Goal: Task Accomplishment & Management: Complete application form

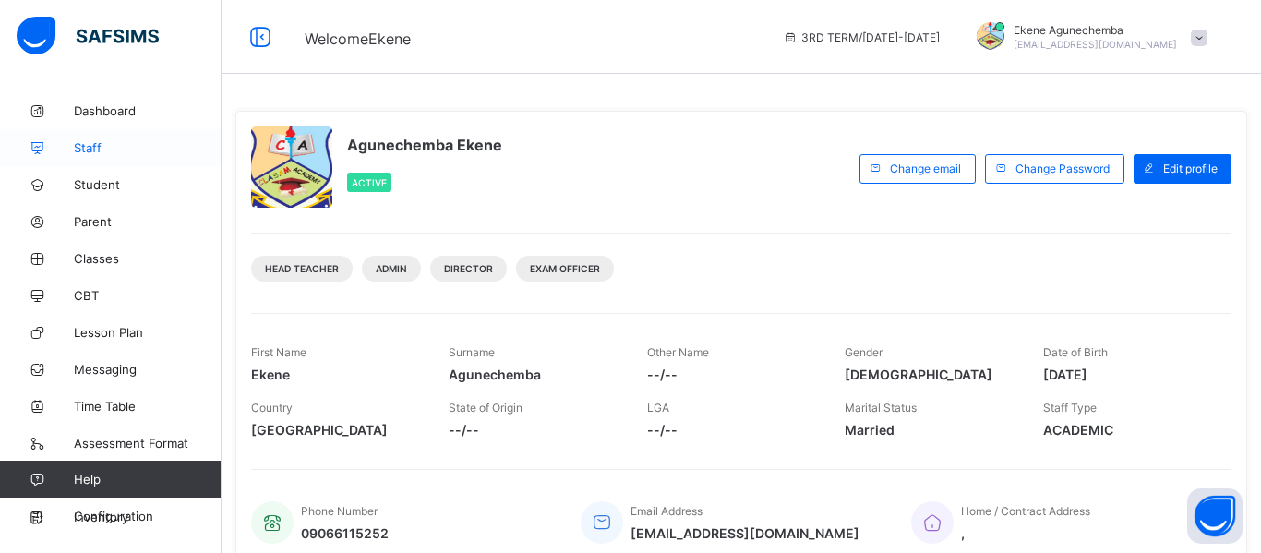
click at [96, 149] on span "Staff" at bounding box center [148, 147] width 148 height 15
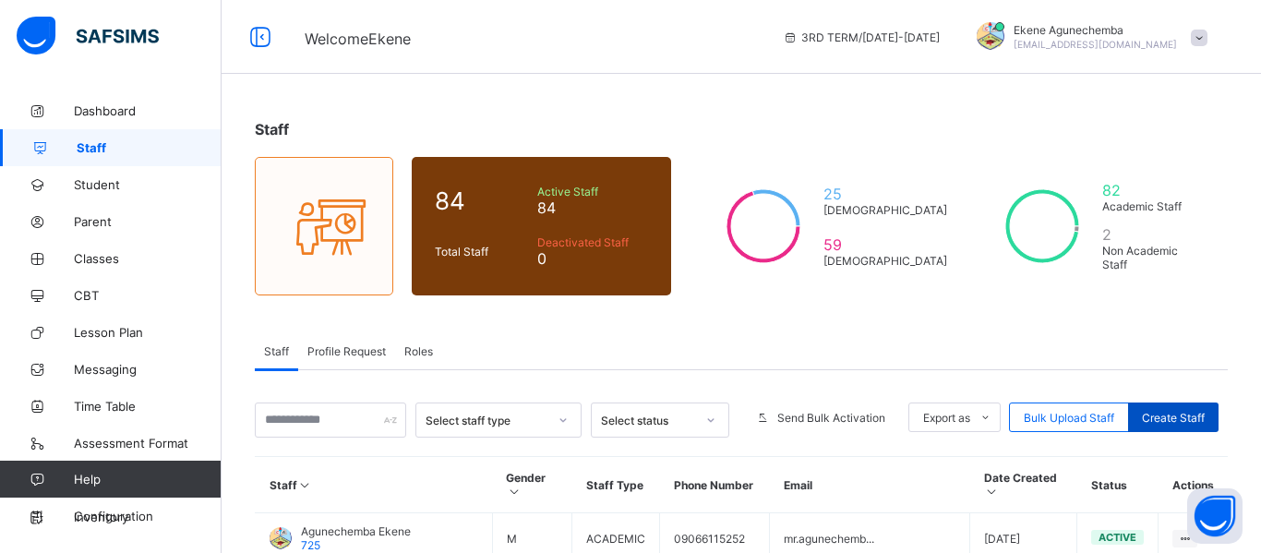
click at [1175, 416] on span "Create Staff" at bounding box center [1173, 418] width 63 height 14
select select "**"
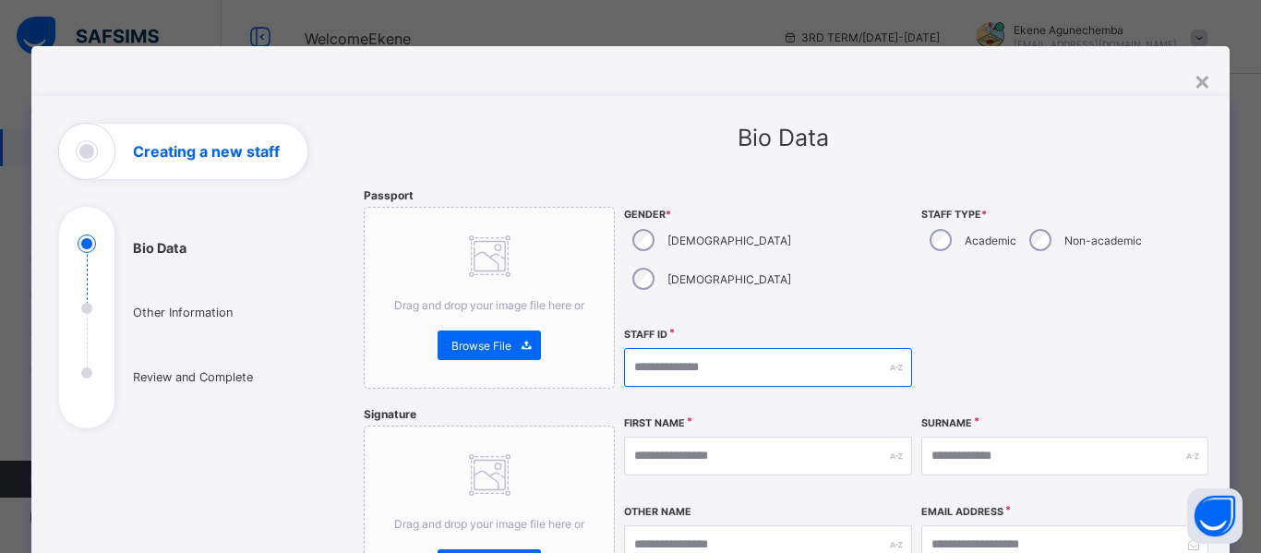
click at [693, 348] on input "text" at bounding box center [767, 367] width 287 height 39
type input "*******"
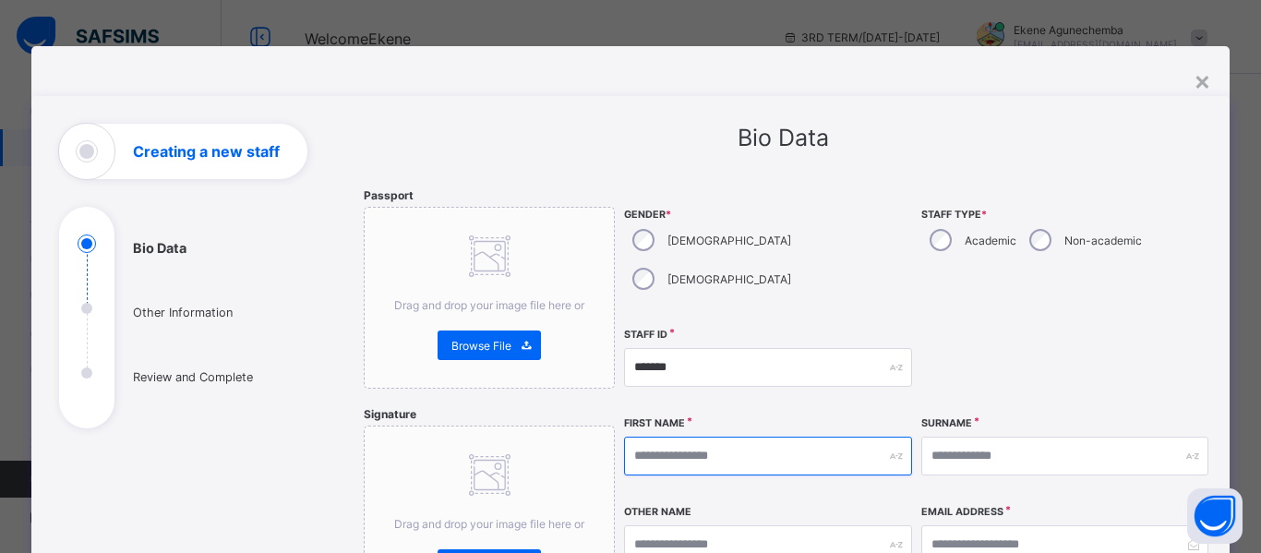
click at [723, 437] on input "text" at bounding box center [767, 456] width 287 height 39
type input "*"
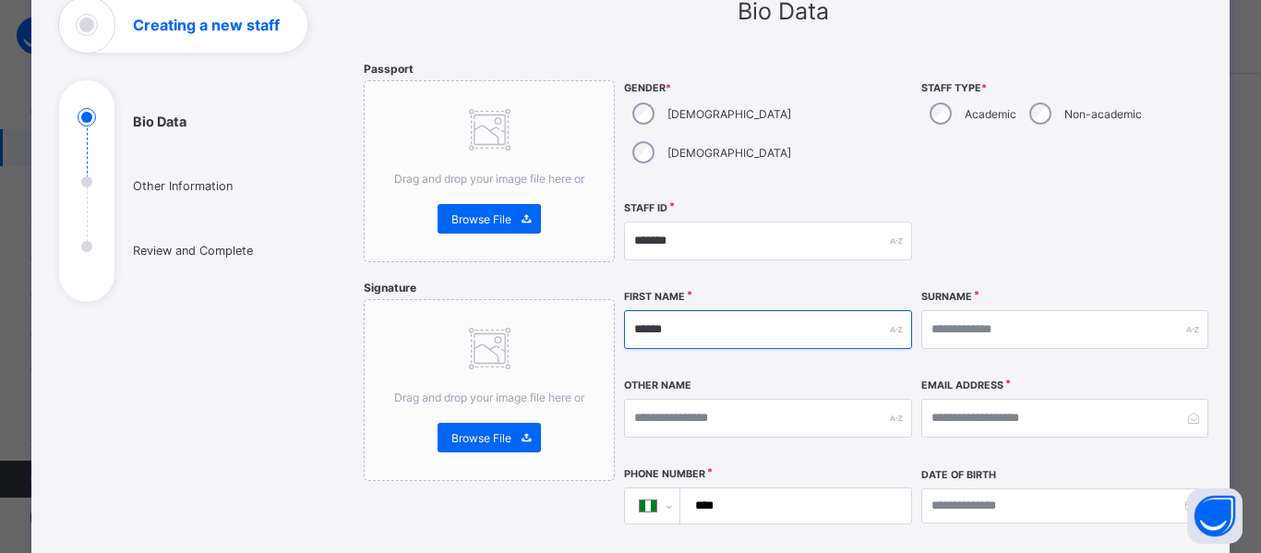
scroll to position [133, 0]
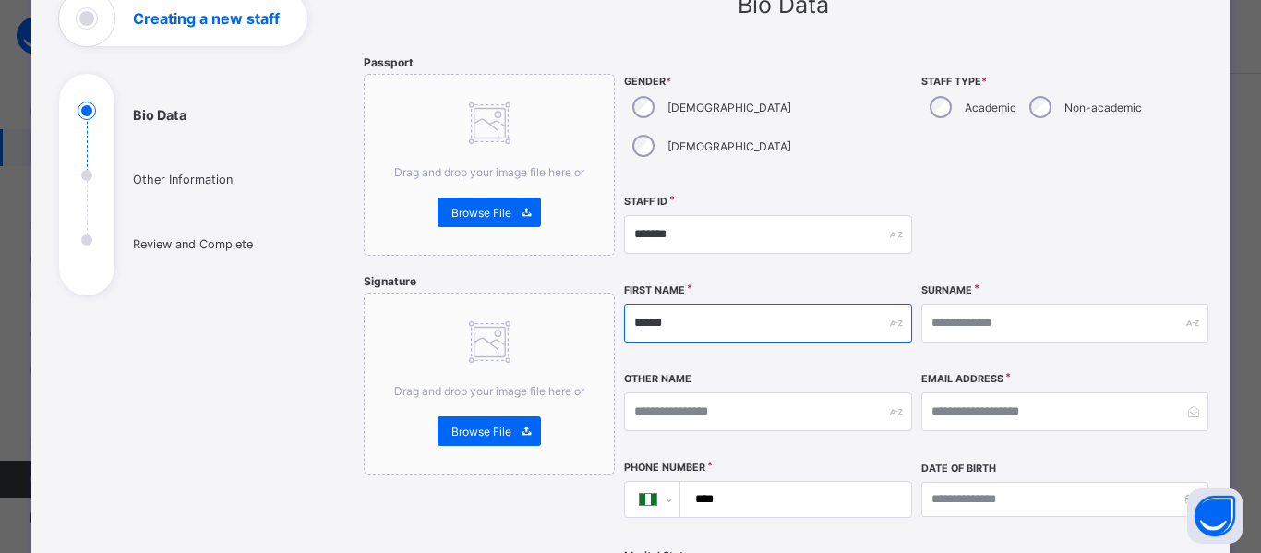
type input "******"
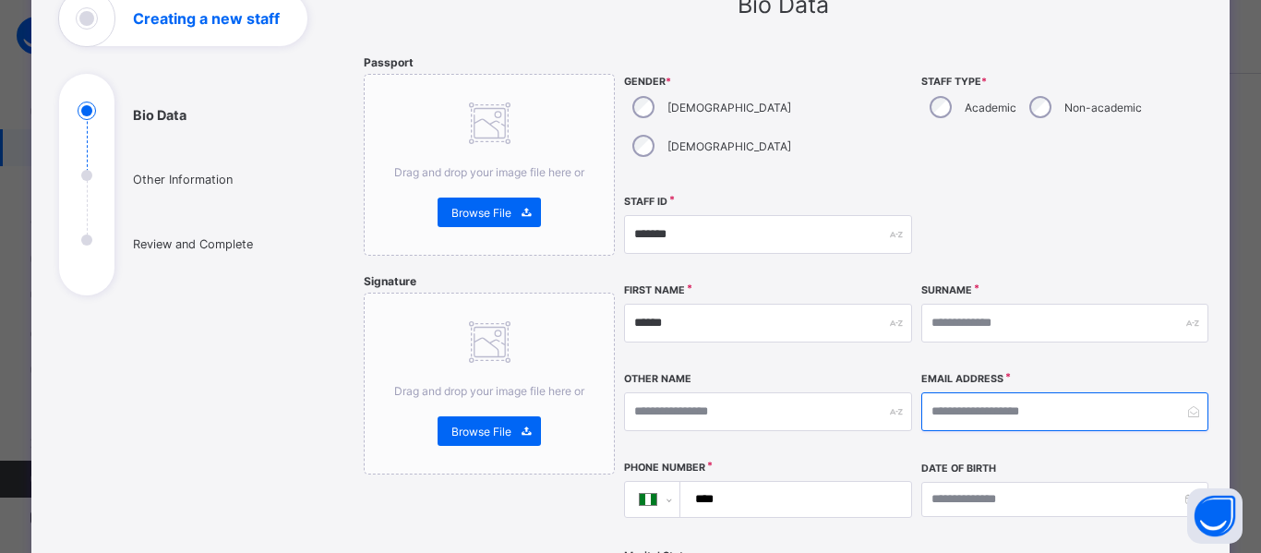
click at [1007, 392] on input "email" at bounding box center [1065, 411] width 287 height 39
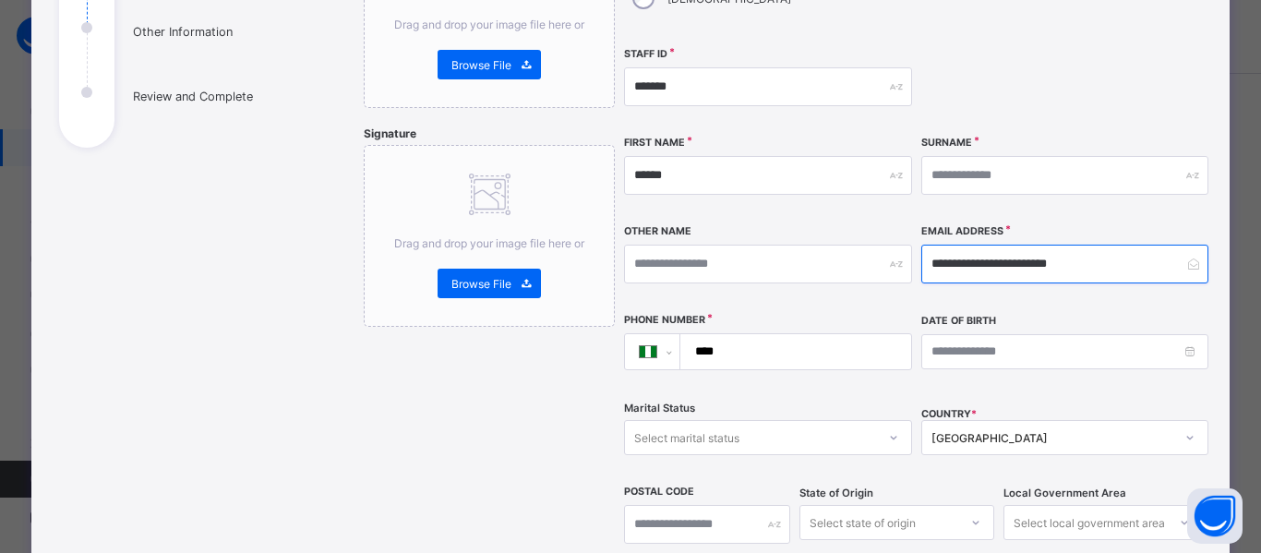
scroll to position [283, 0]
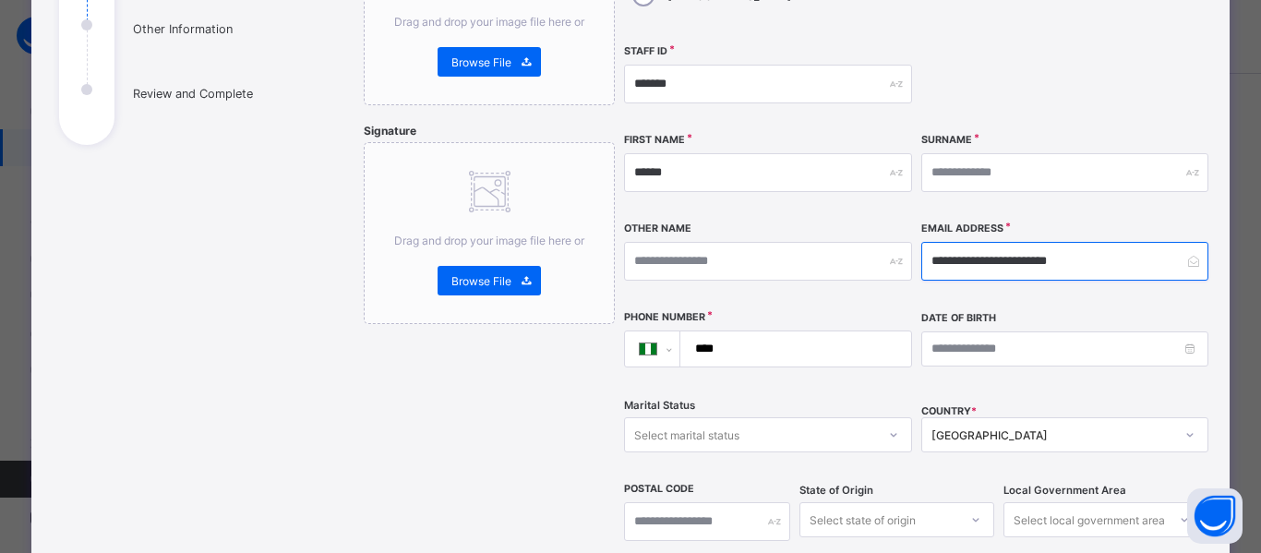
type input "**********"
click at [787, 331] on input "****" at bounding box center [792, 348] width 216 height 35
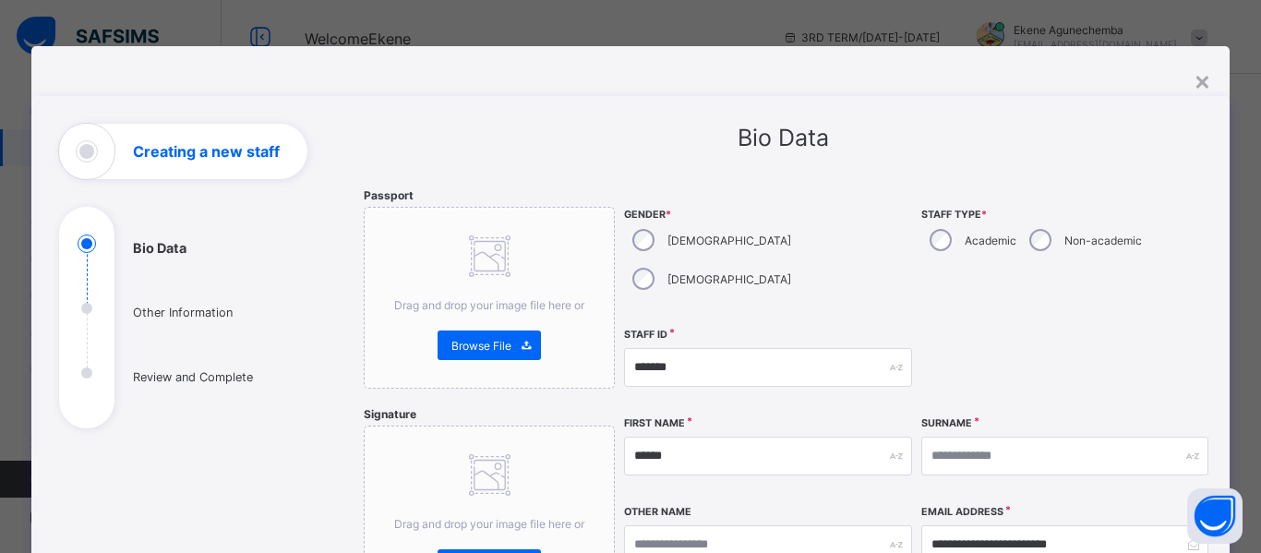
scroll to position [1, 0]
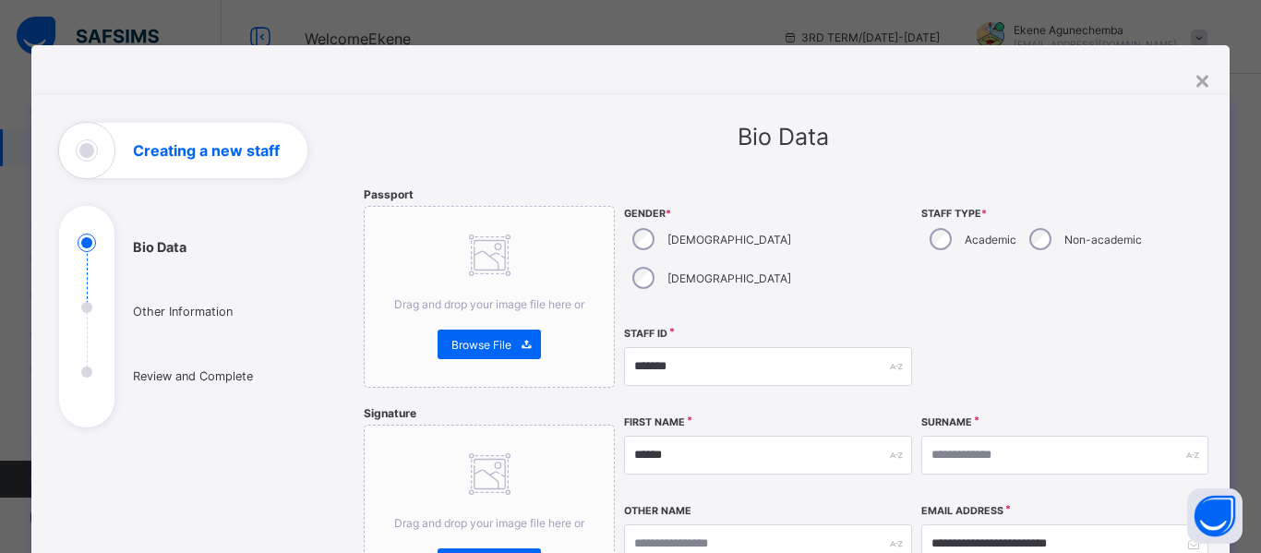
type input "**********"
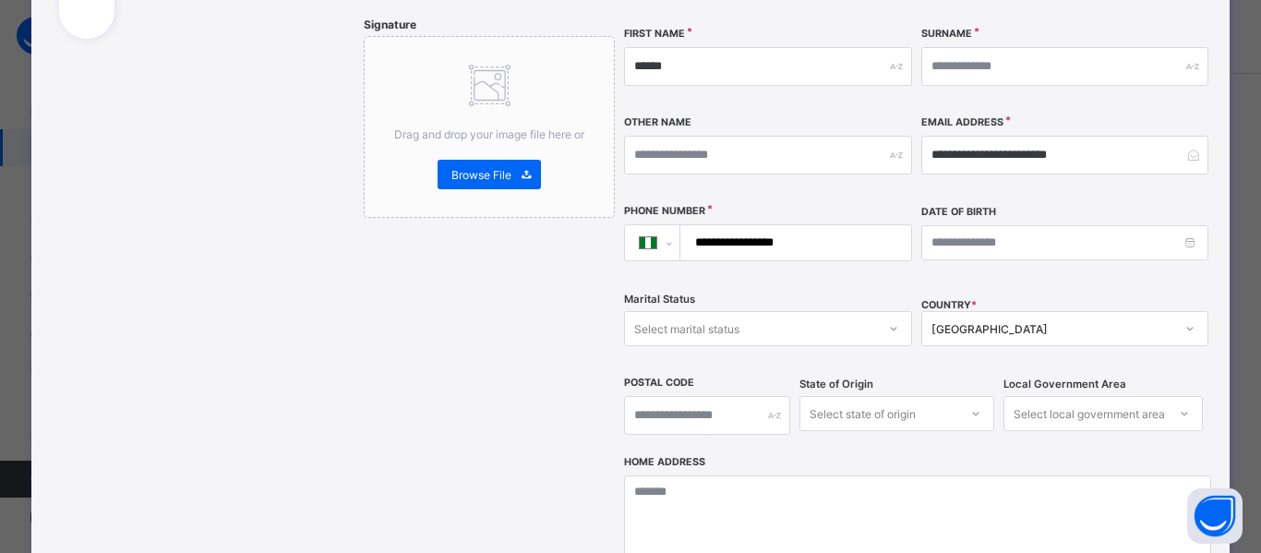
scroll to position [740, 0]
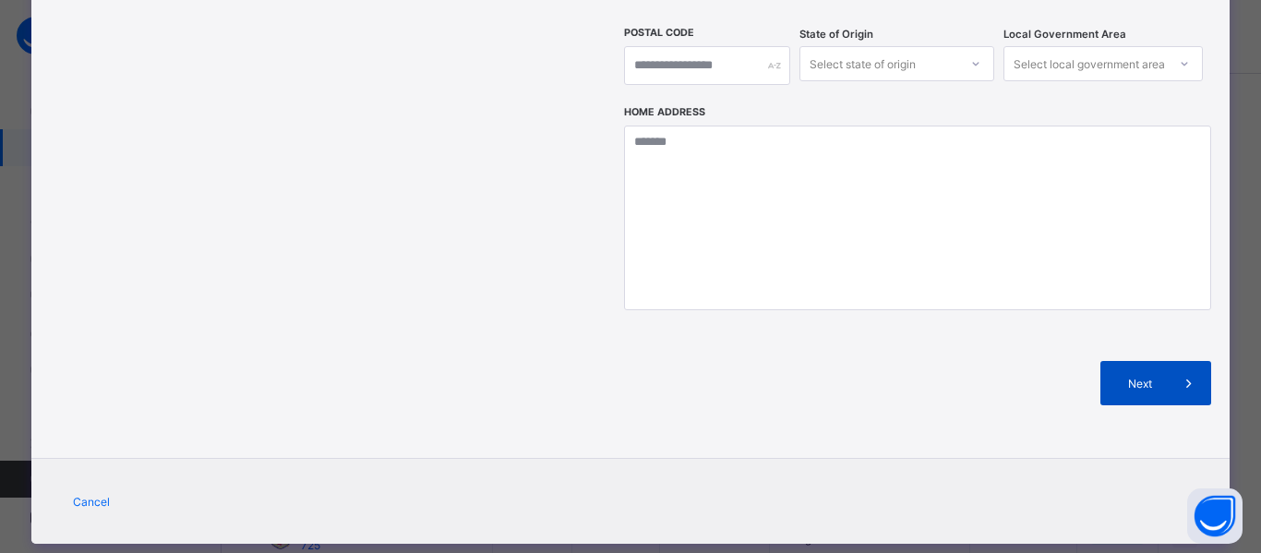
click at [1119, 377] on span "Next" at bounding box center [1140, 384] width 53 height 14
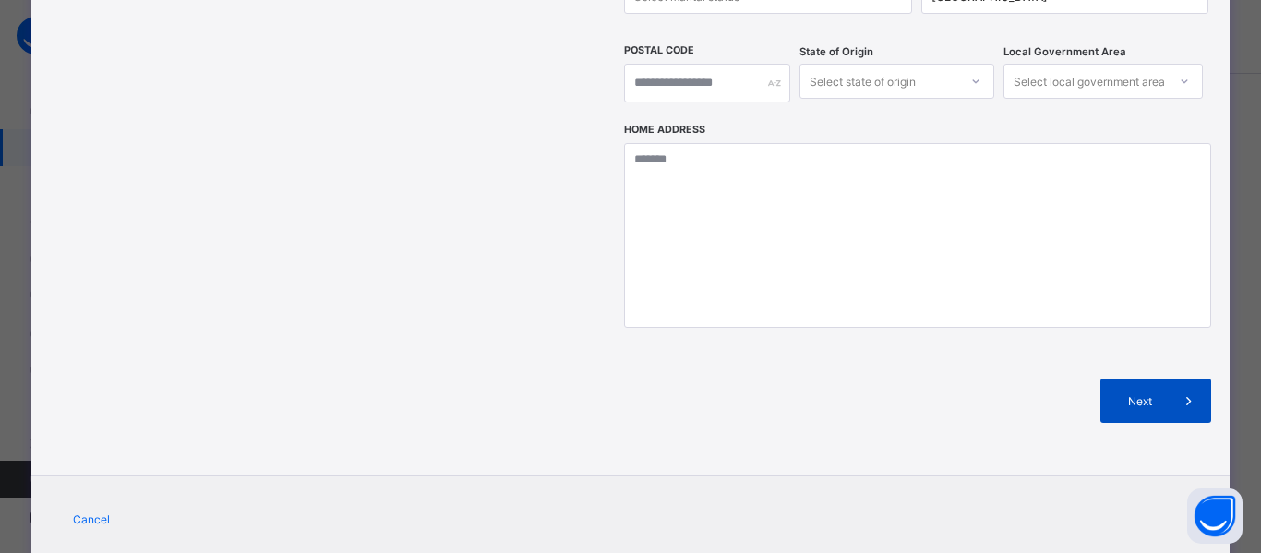
click at [1132, 394] on span "Next" at bounding box center [1140, 401] width 53 height 14
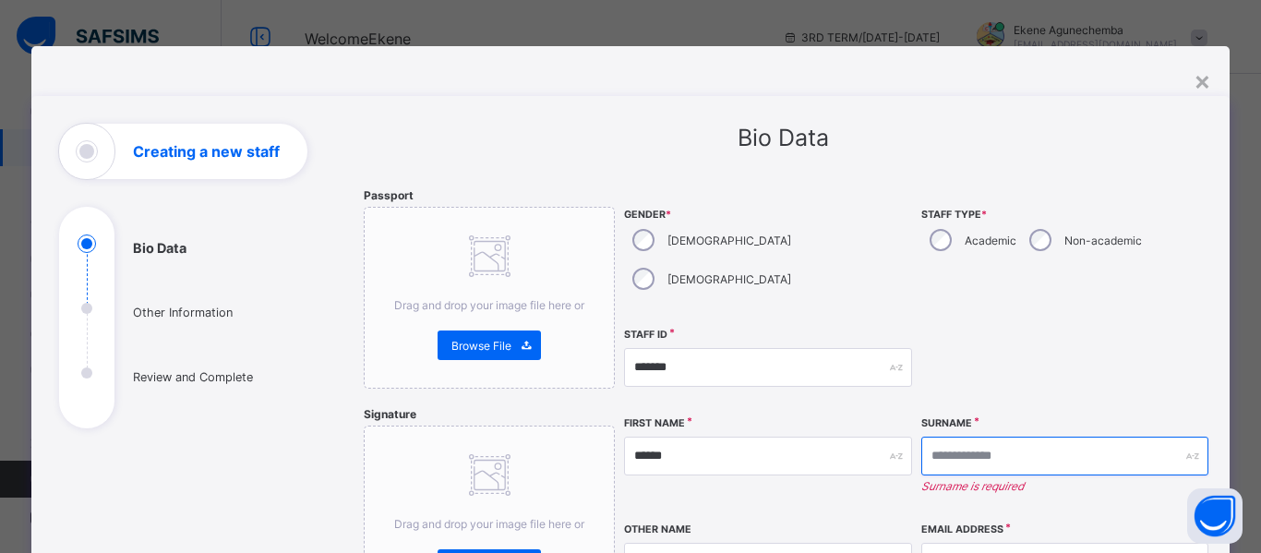
click at [984, 437] on input "text" at bounding box center [1065, 456] width 287 height 39
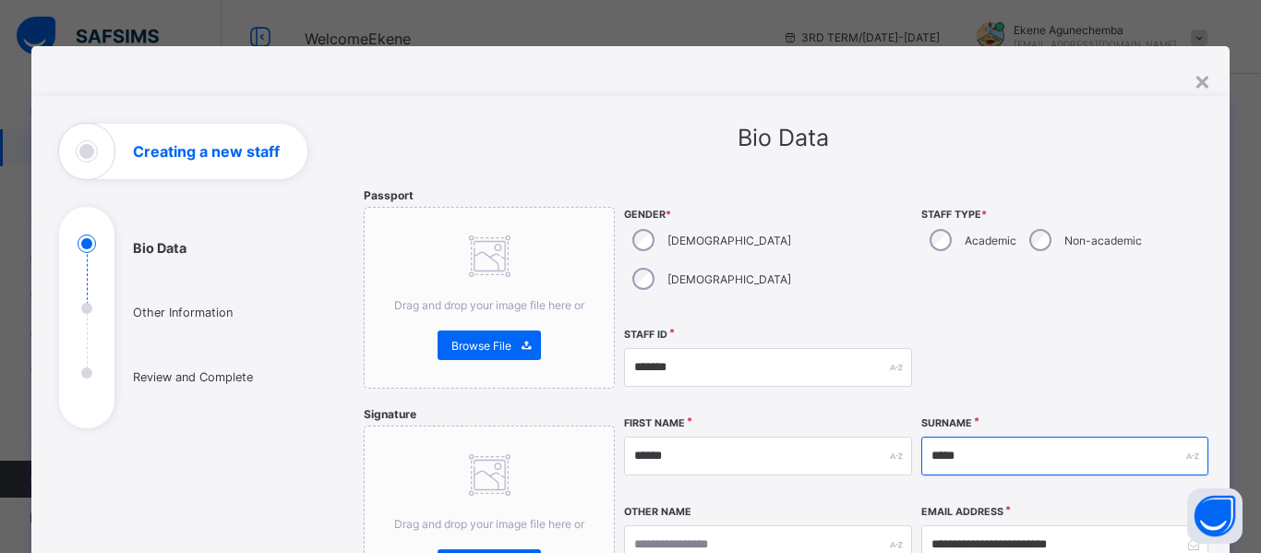
type input "******"
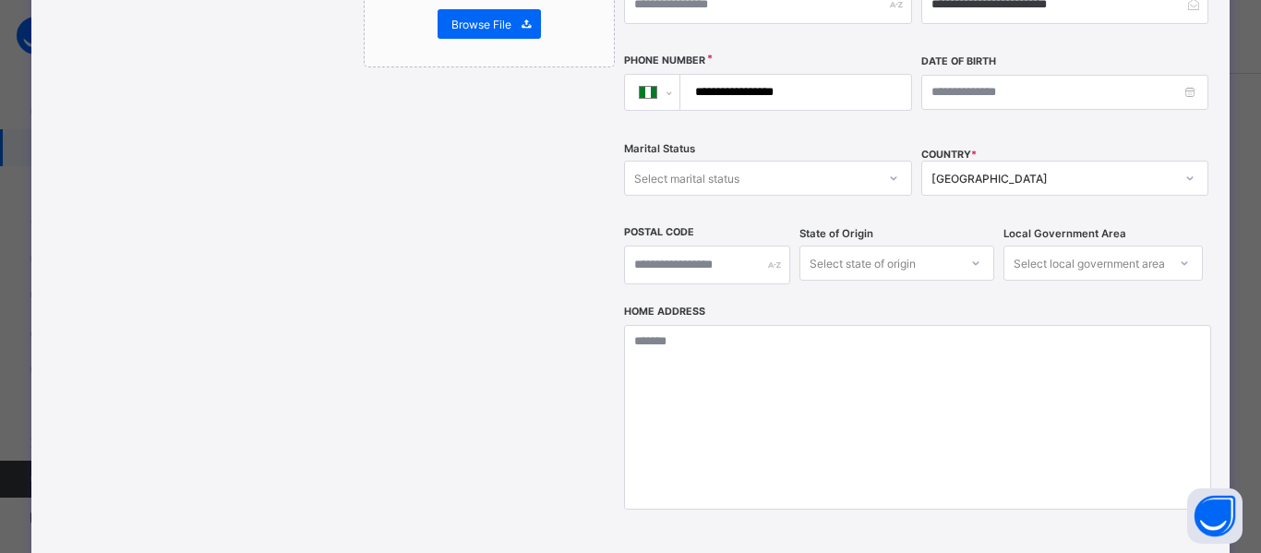
scroll to position [740, 0]
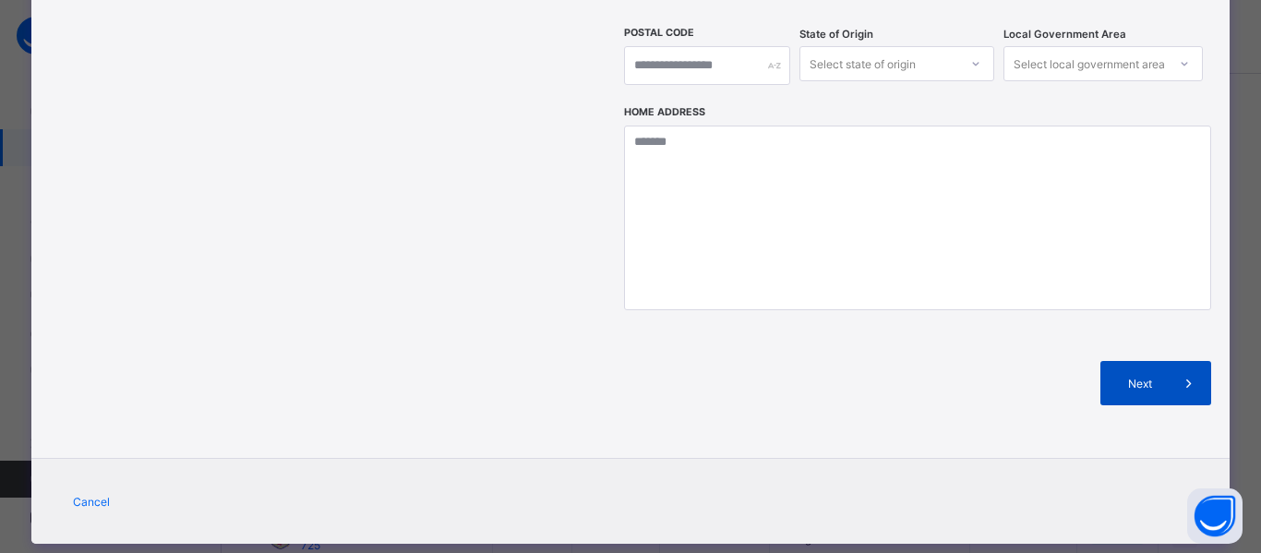
click at [1151, 361] on div "Next" at bounding box center [1156, 383] width 111 height 44
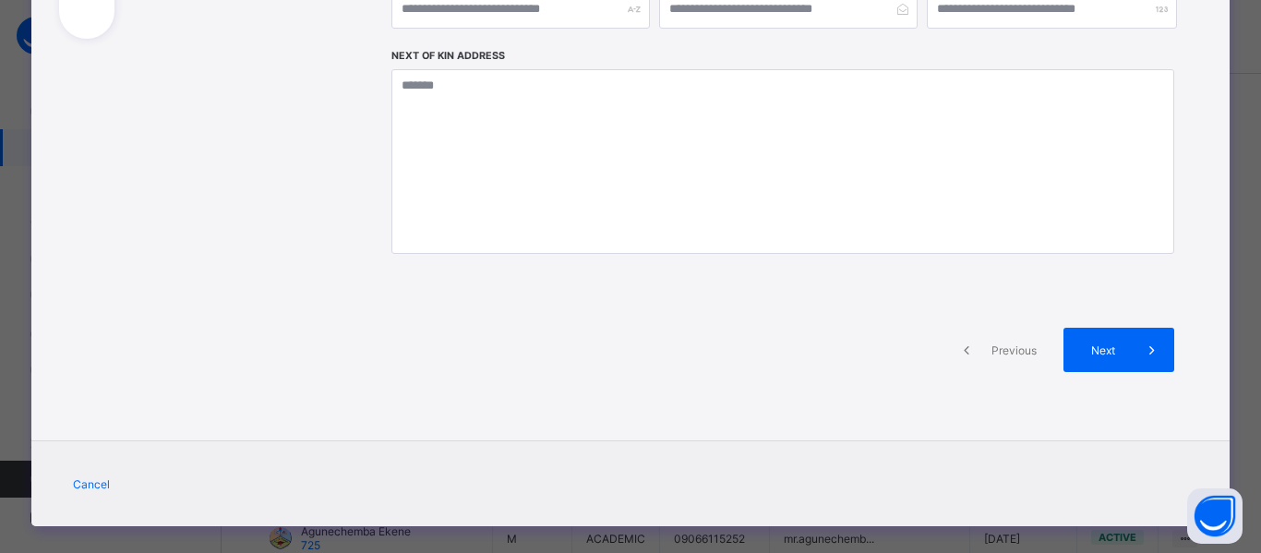
scroll to position [409, 0]
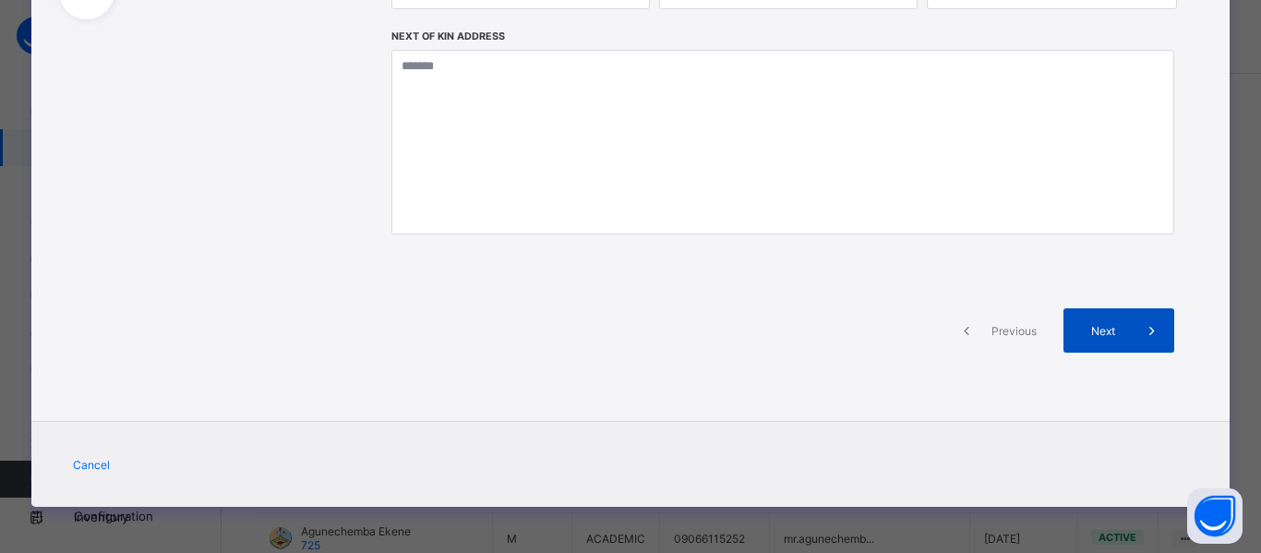
click at [1120, 329] on span "Next" at bounding box center [1104, 331] width 53 height 14
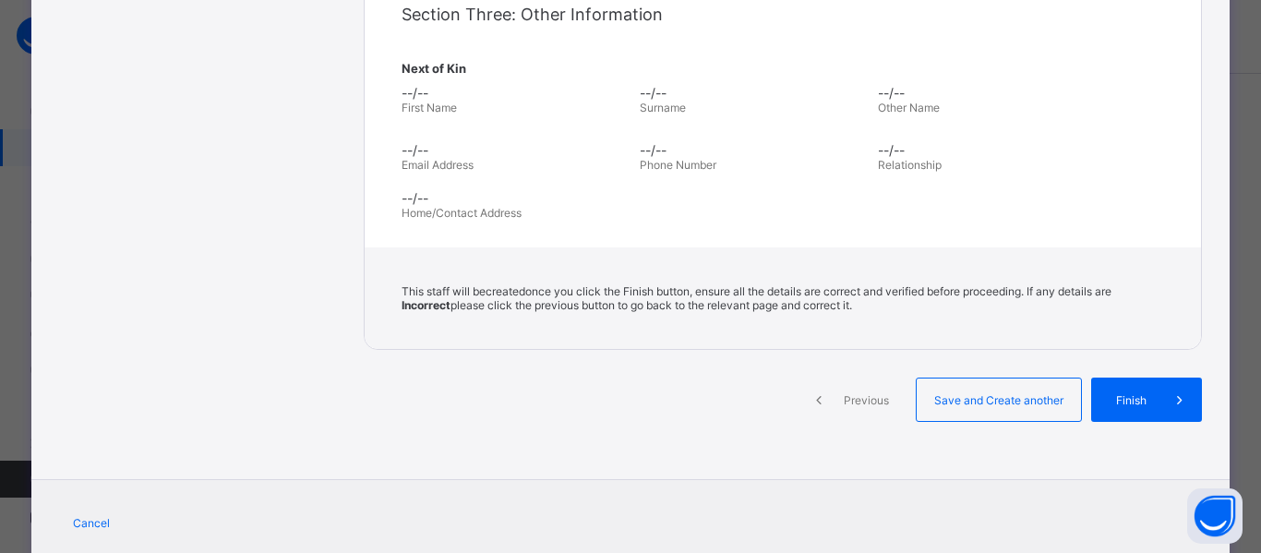
scroll to position [610, 0]
click at [1148, 401] on span "Finish" at bounding box center [1131, 399] width 53 height 14
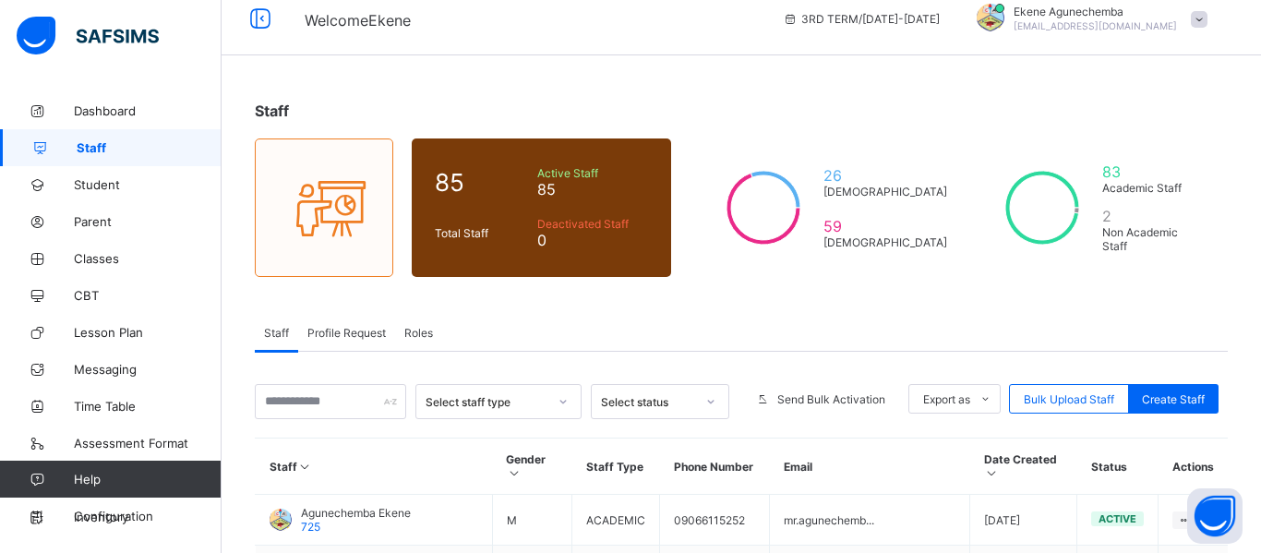
scroll to position [19, 0]
click at [357, 332] on span "Profile Request" at bounding box center [346, 332] width 78 height 14
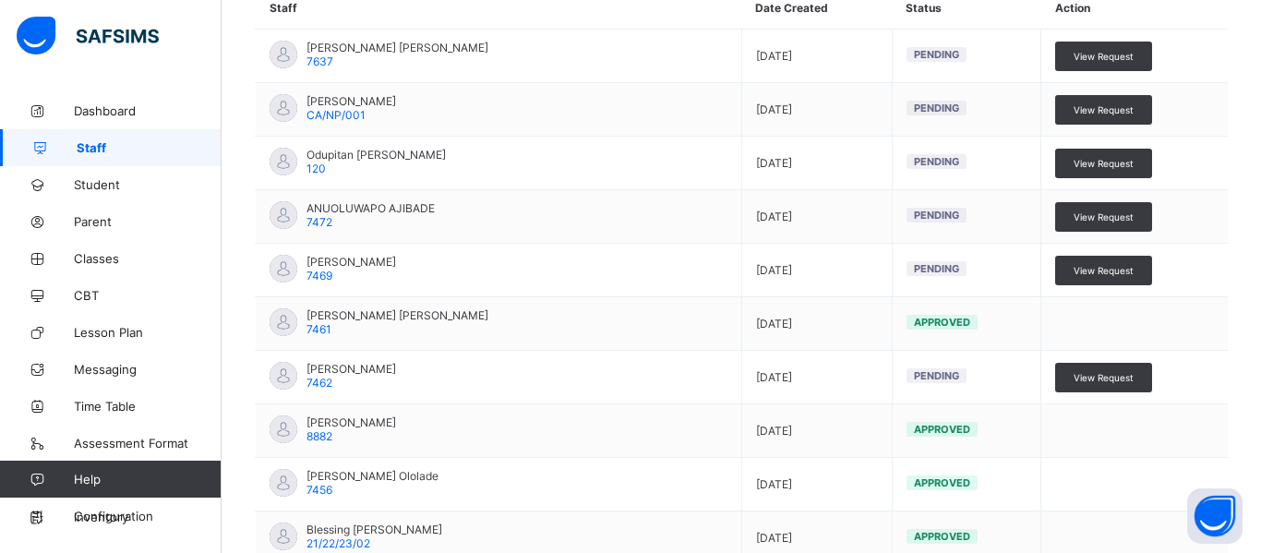
scroll to position [695, 0]
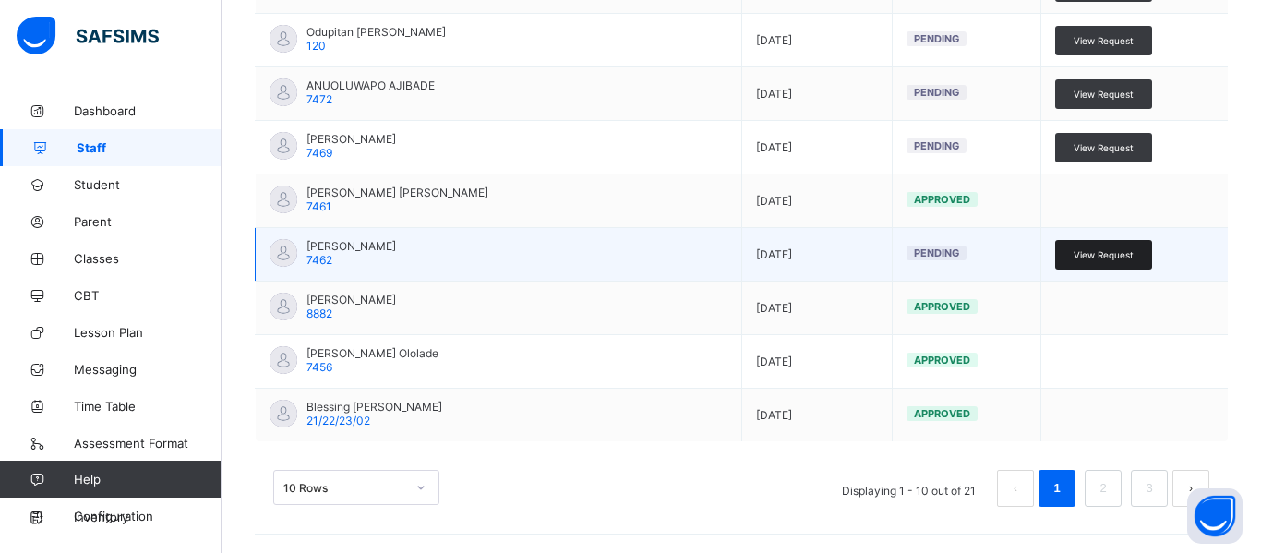
click at [1101, 249] on span "View Request" at bounding box center [1104, 254] width 60 height 11
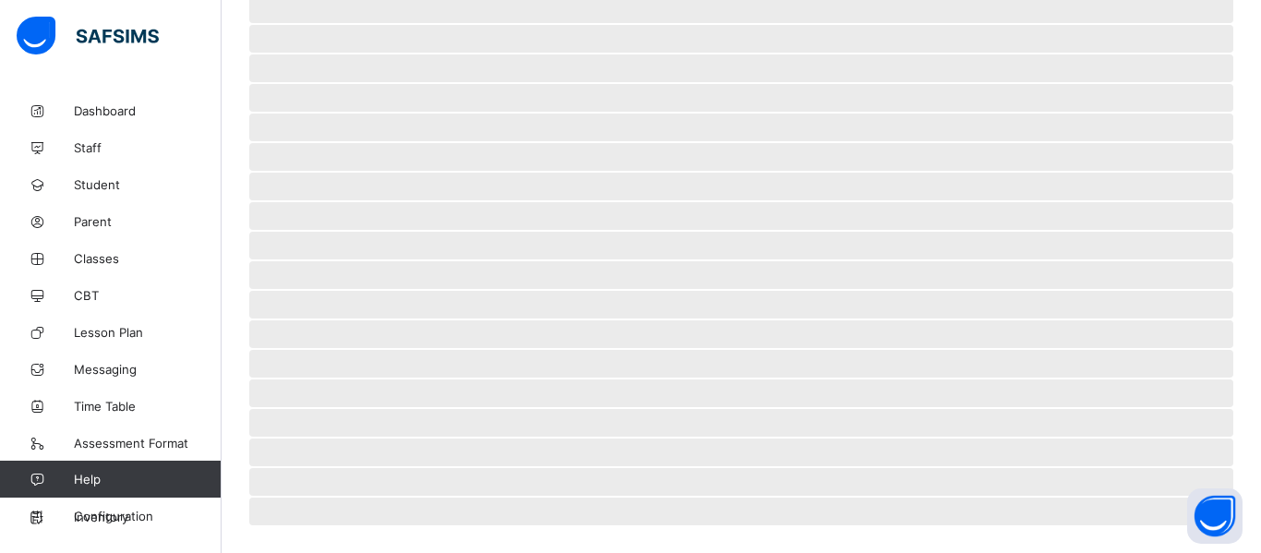
scroll to position [236, 0]
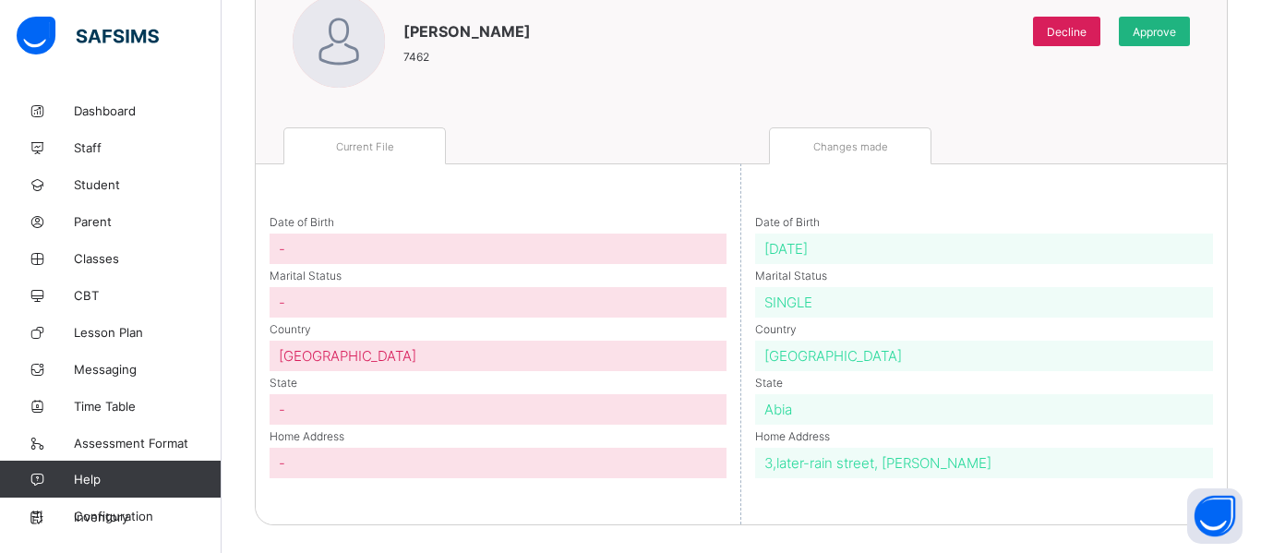
click at [1150, 26] on span "Approve" at bounding box center [1154, 32] width 43 height 14
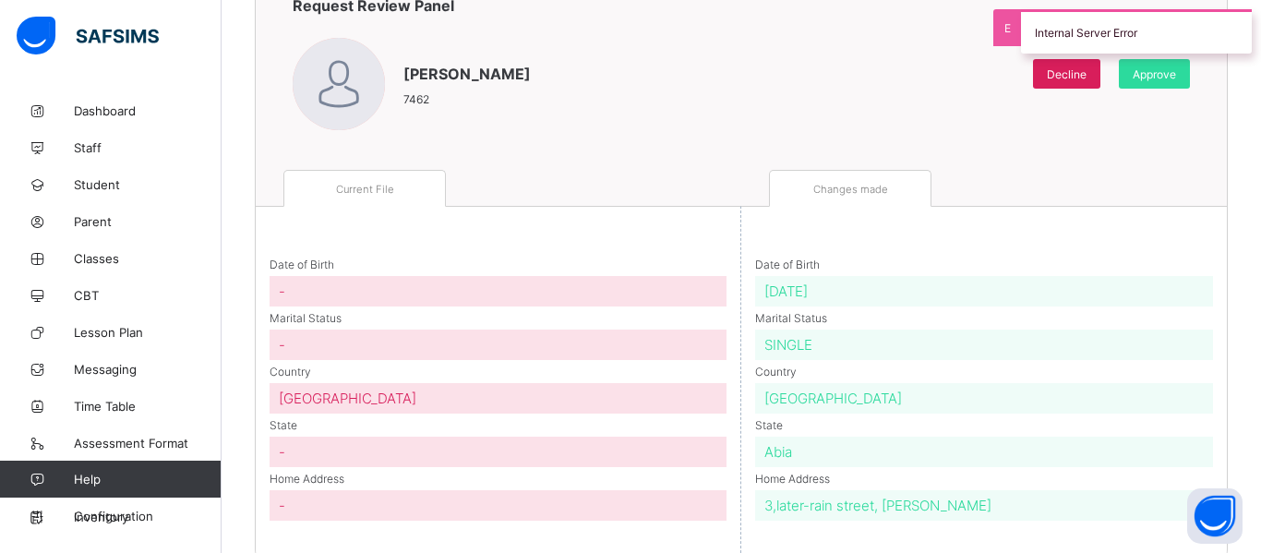
scroll to position [0, 0]
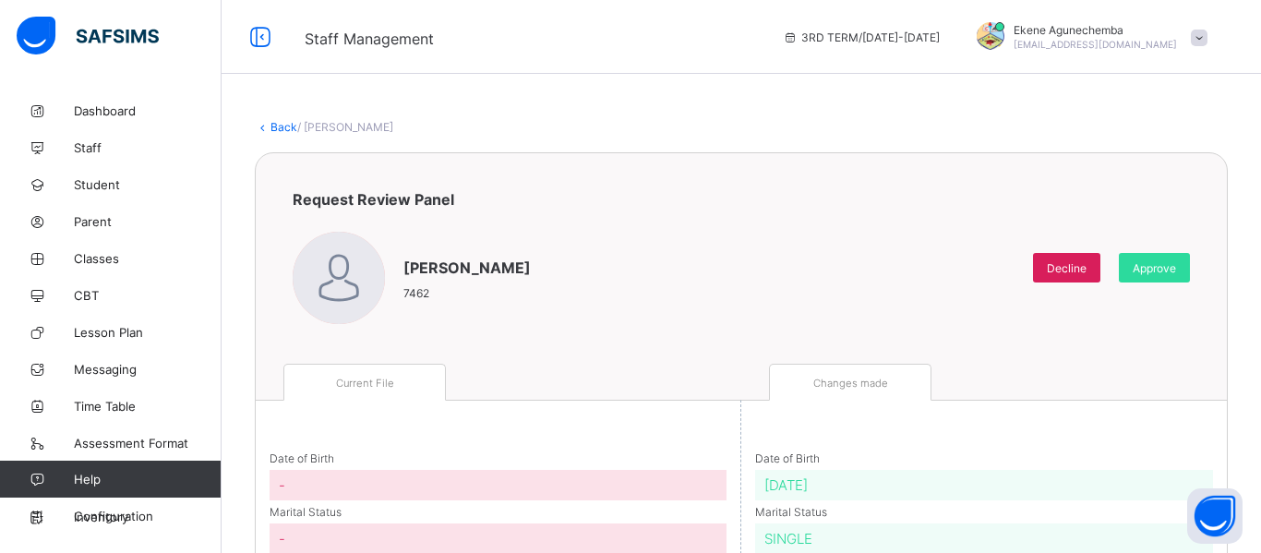
click at [283, 126] on link "Back" at bounding box center [284, 127] width 27 height 14
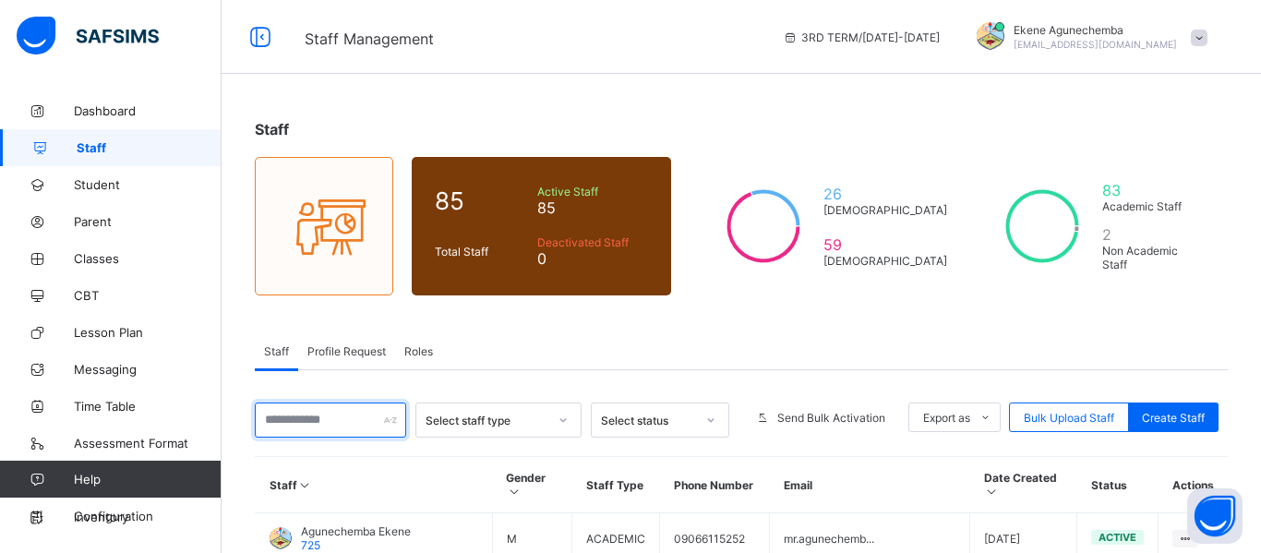
click at [284, 425] on input "text" at bounding box center [330, 420] width 151 height 35
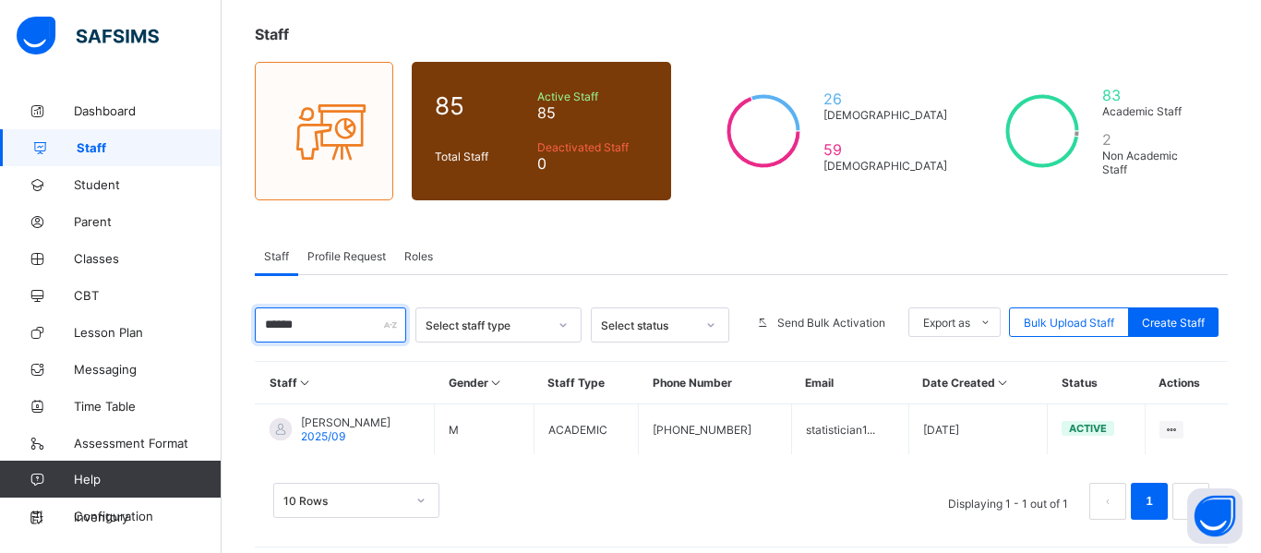
scroll to position [108, 0]
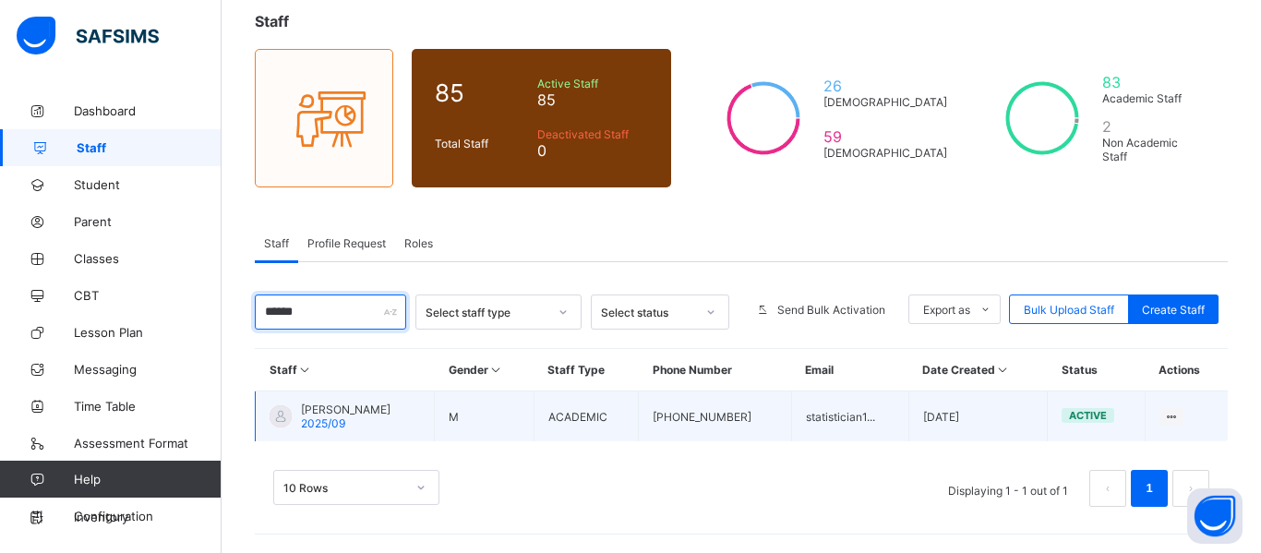
type input "******"
click at [683, 422] on td "[PHONE_NUMBER]" at bounding box center [715, 417] width 152 height 51
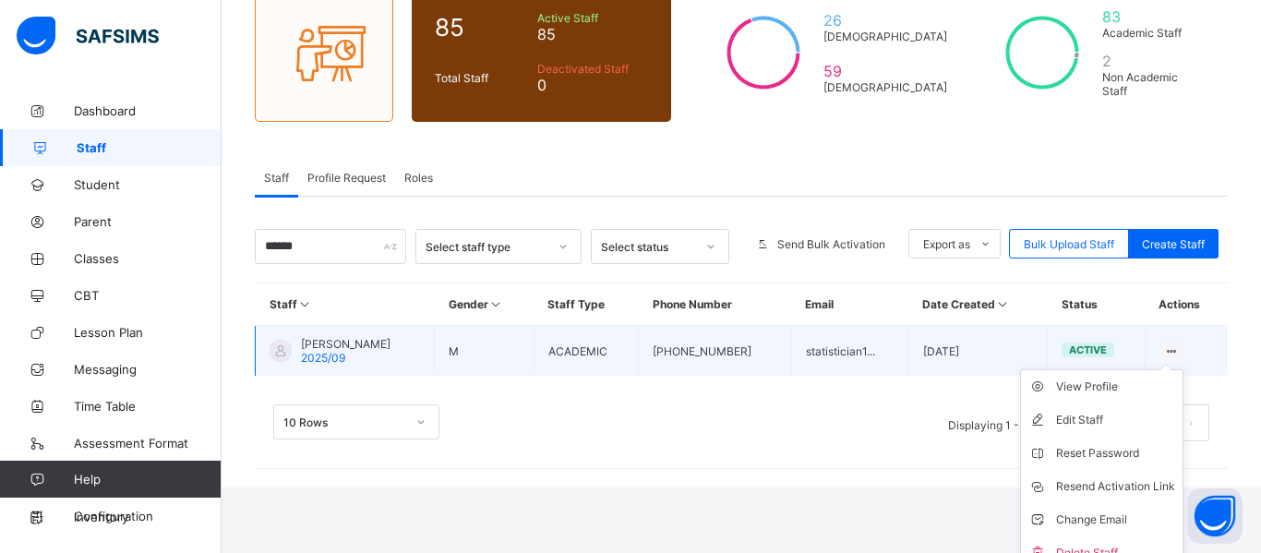
scroll to position [191, 0]
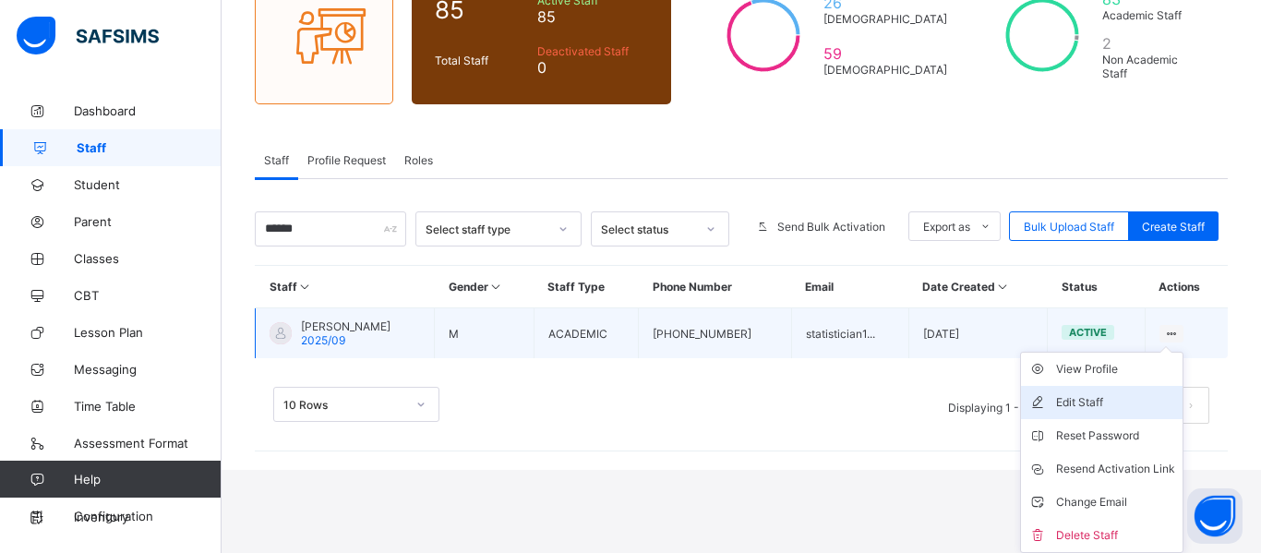
click at [1092, 408] on div "Edit Staff" at bounding box center [1115, 402] width 119 height 18
select select "**"
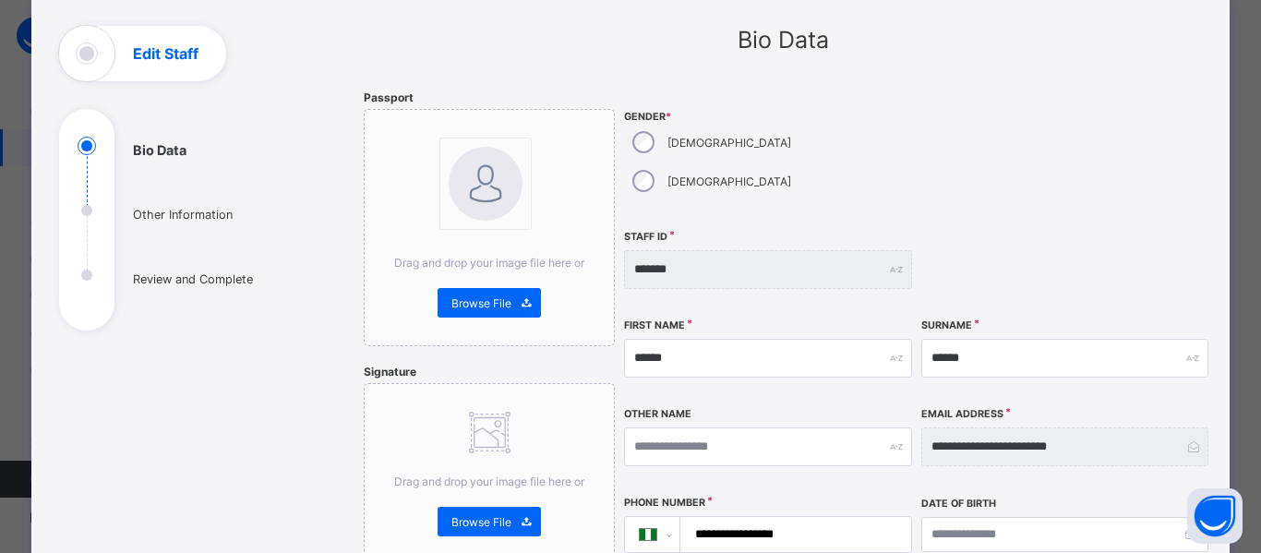
scroll to position [0, 0]
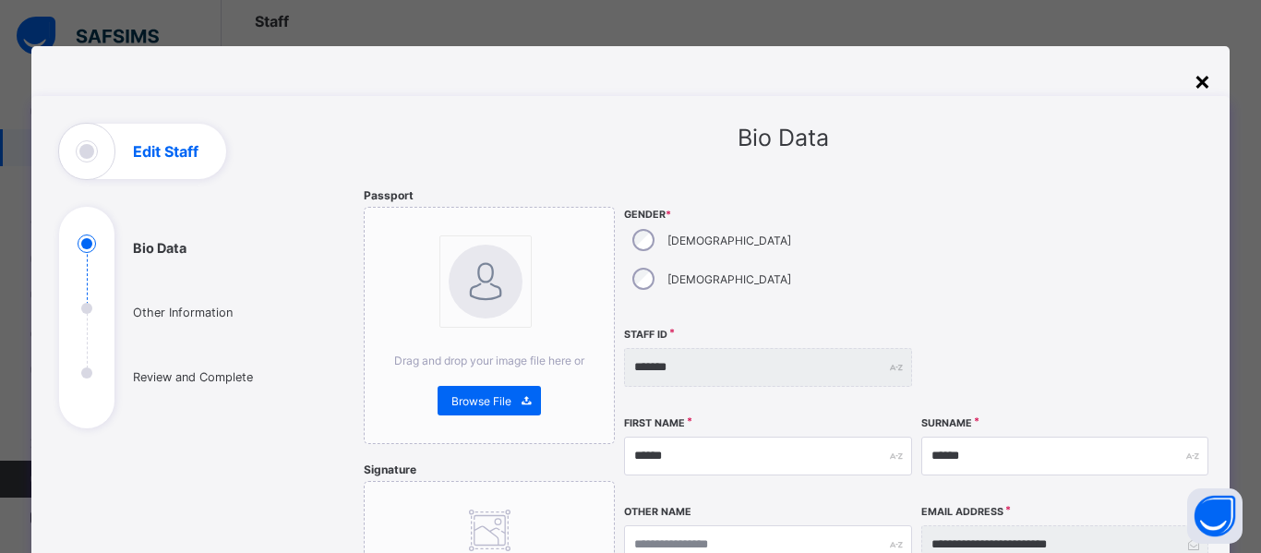
click at [1195, 80] on div "×" at bounding box center [1203, 80] width 18 height 31
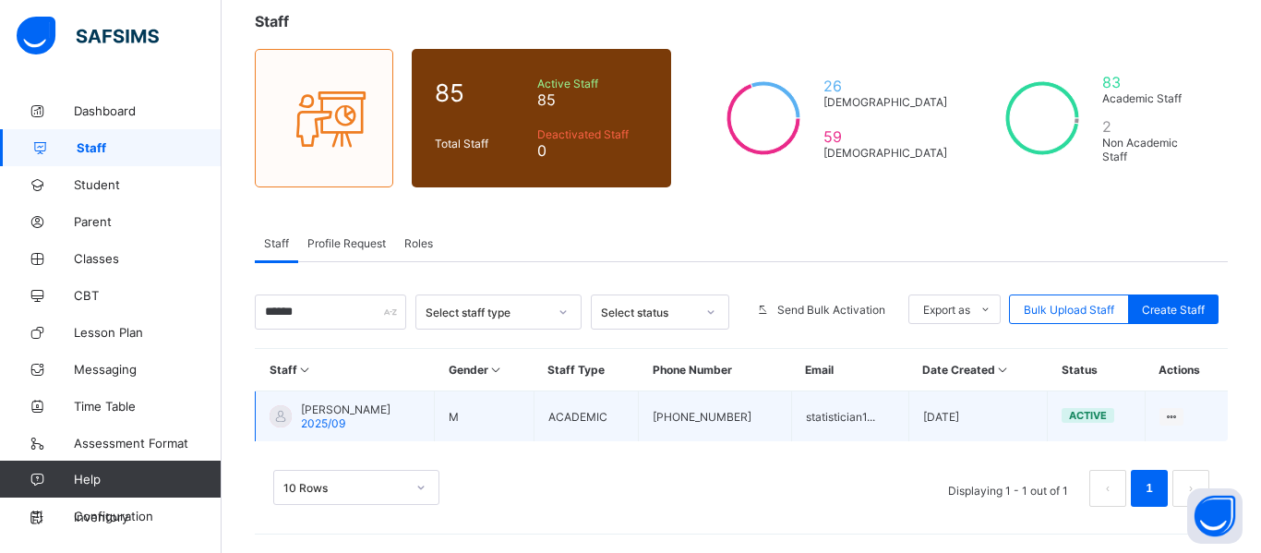
click at [721, 415] on td "[PHONE_NUMBER]" at bounding box center [715, 417] width 152 height 51
click at [476, 415] on td "M" at bounding box center [485, 417] width 100 height 51
click at [329, 419] on span "2025/09" at bounding box center [323, 423] width 44 height 14
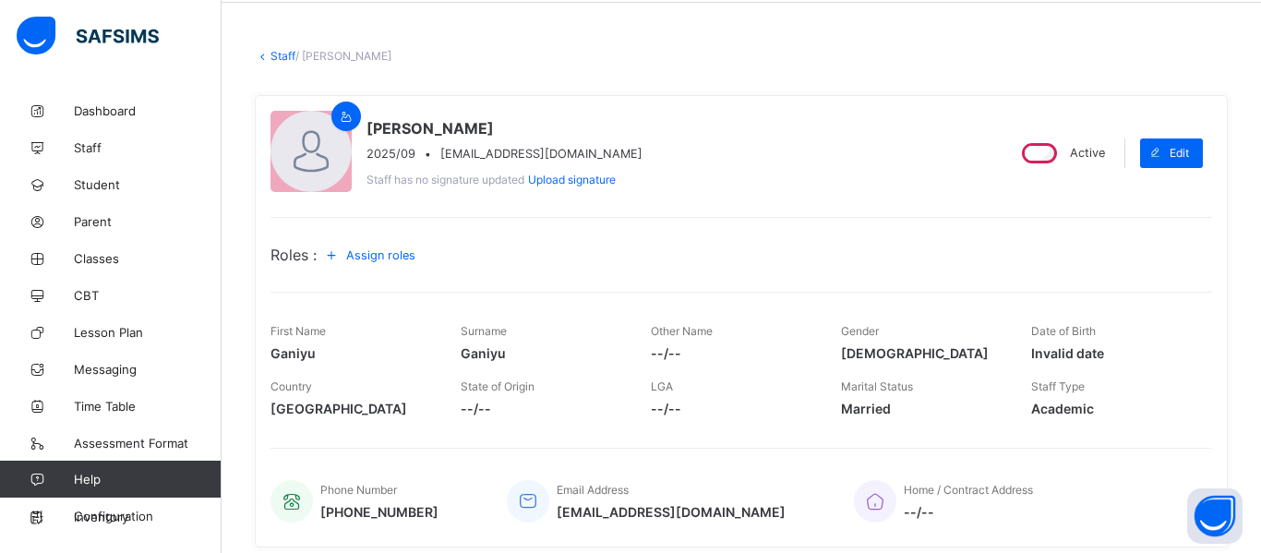
scroll to position [67, 0]
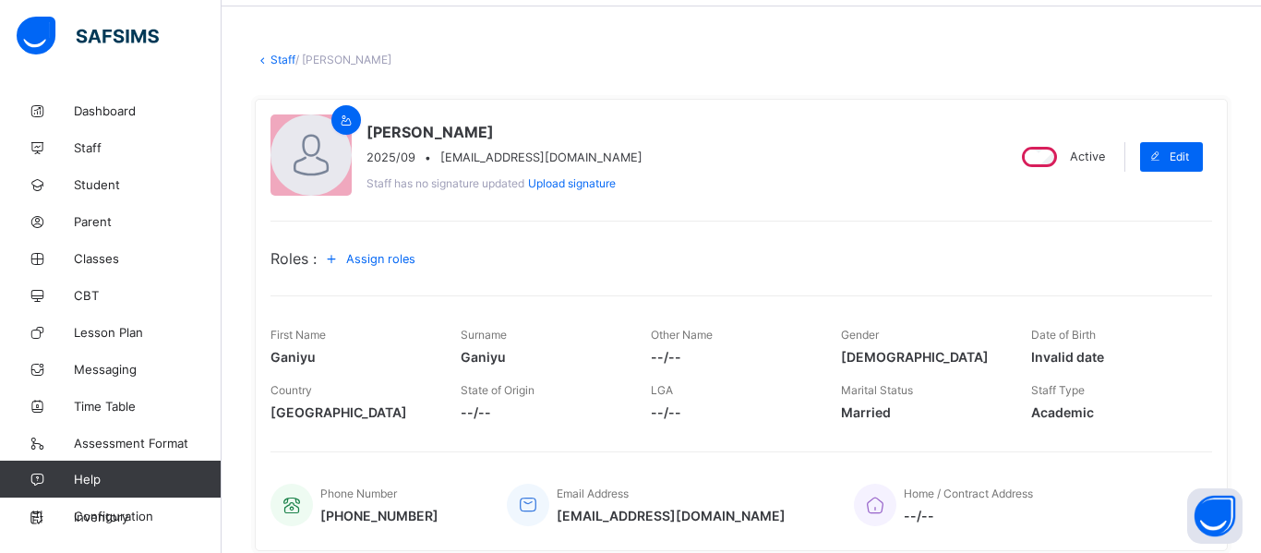
click at [381, 255] on span "Assign roles" at bounding box center [380, 259] width 69 height 14
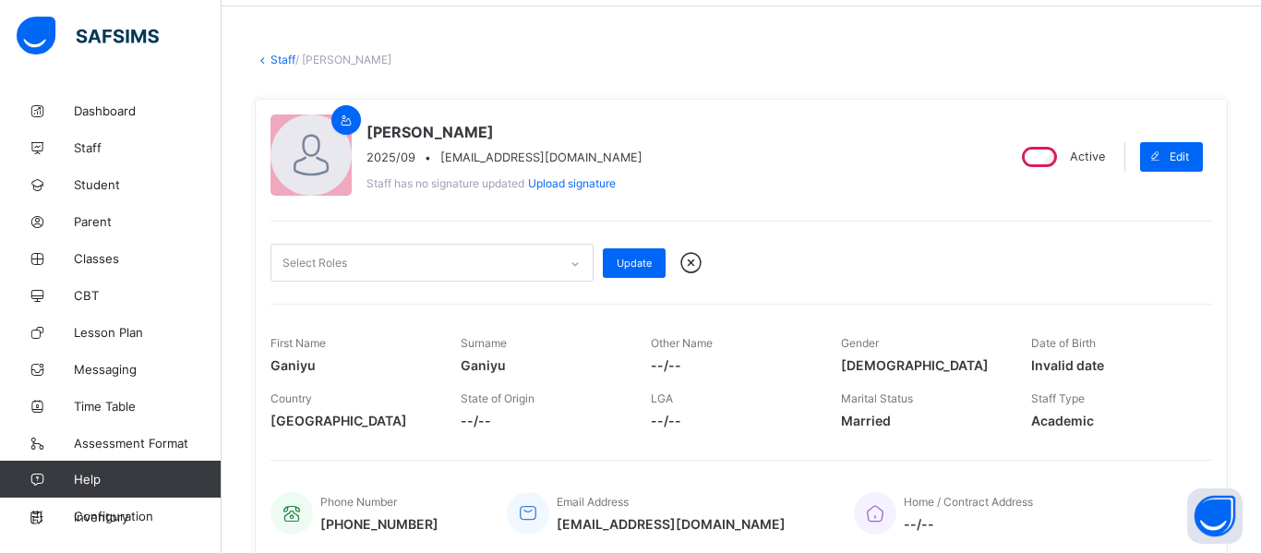
click at [575, 262] on icon at bounding box center [575, 264] width 11 height 18
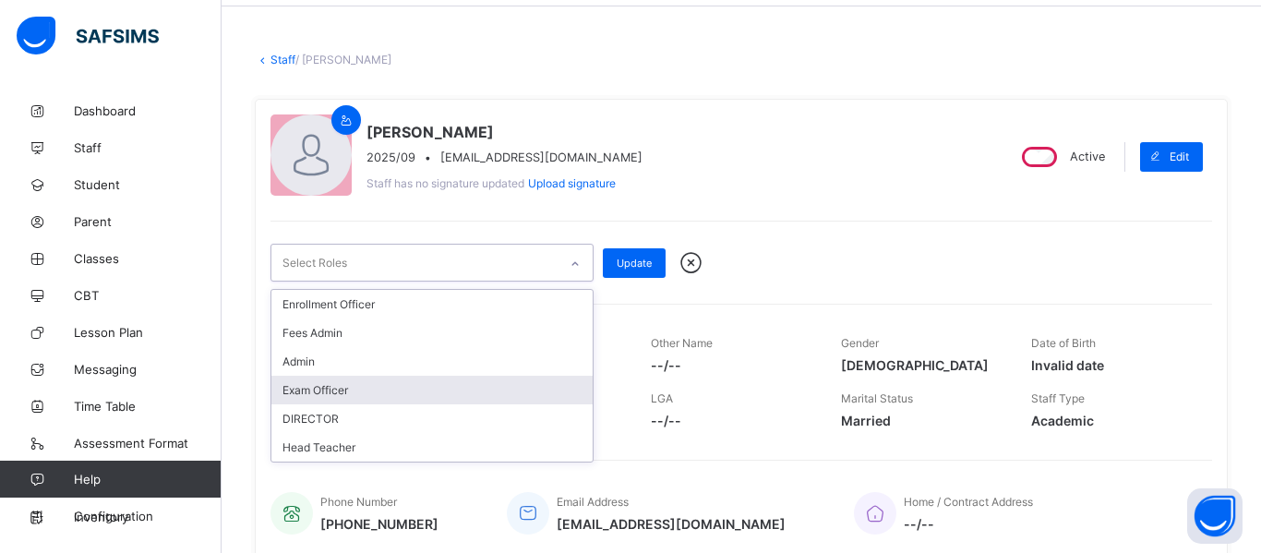
click at [343, 391] on div "Exam Officer" at bounding box center [431, 390] width 321 height 29
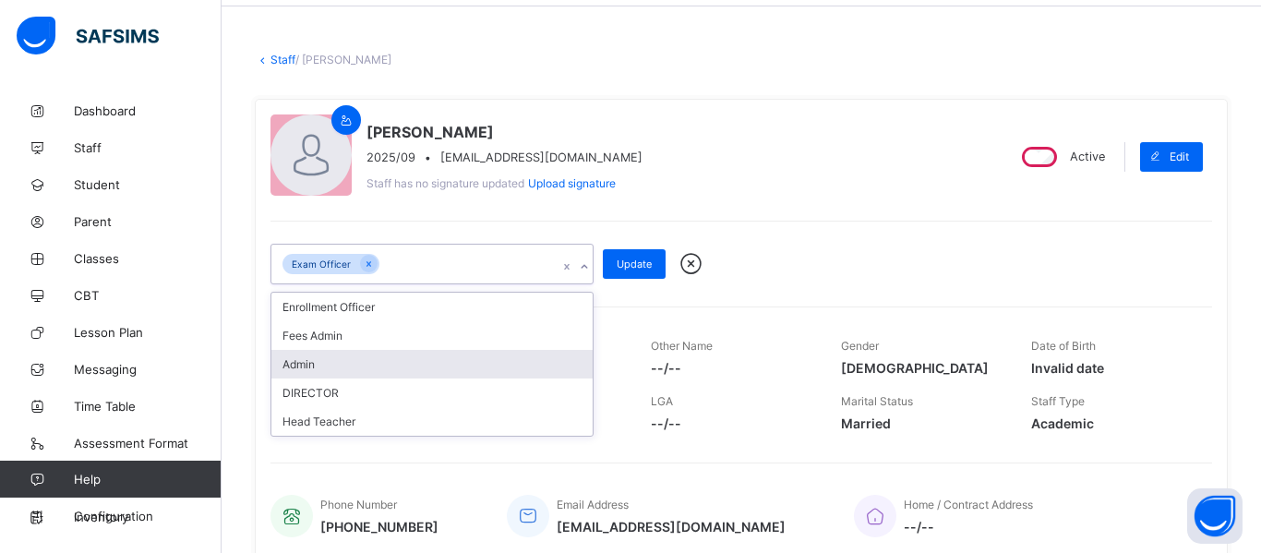
click at [360, 362] on div "Admin" at bounding box center [431, 364] width 321 height 29
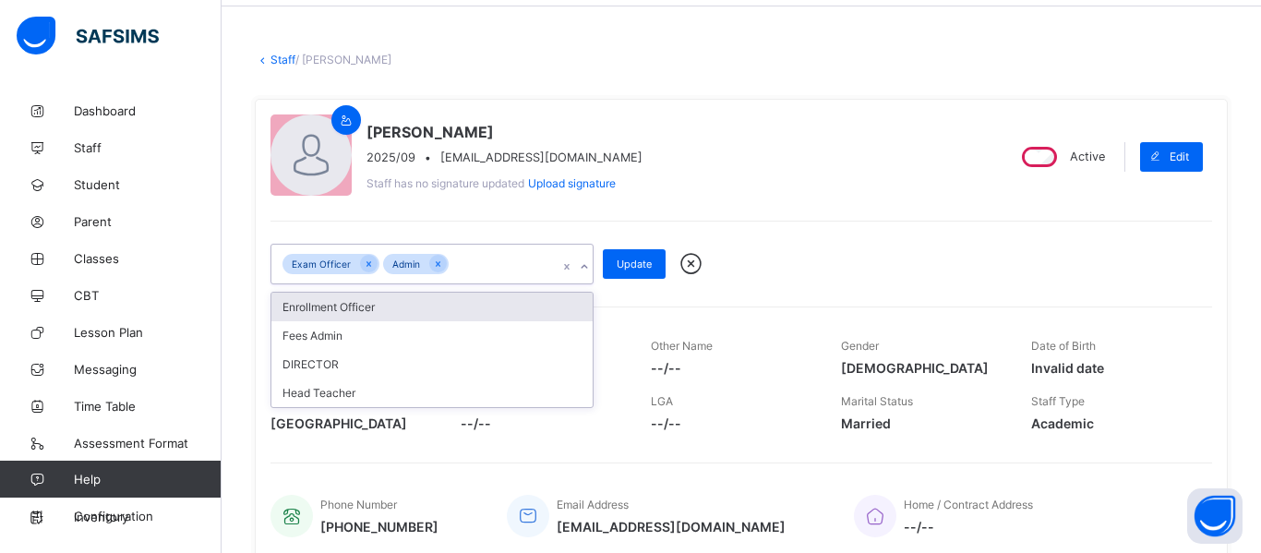
click at [378, 307] on div "Enrollment Officer" at bounding box center [431, 307] width 321 height 29
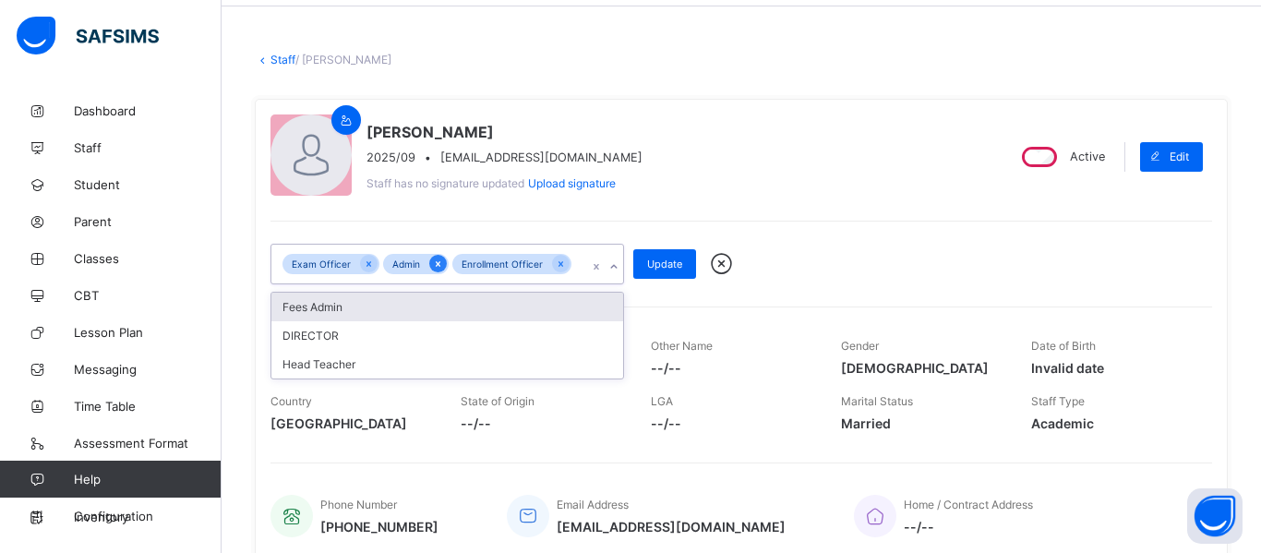
click at [433, 267] on icon at bounding box center [438, 264] width 10 height 13
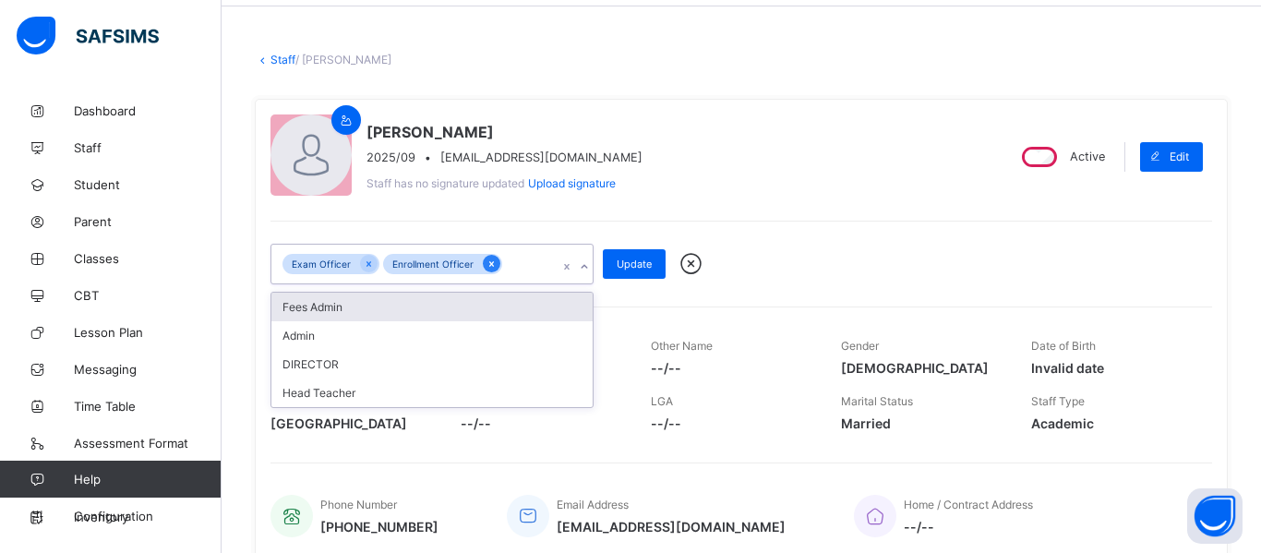
click at [490, 262] on icon at bounding box center [491, 264] width 5 height 6
click at [370, 264] on icon at bounding box center [369, 264] width 10 height 13
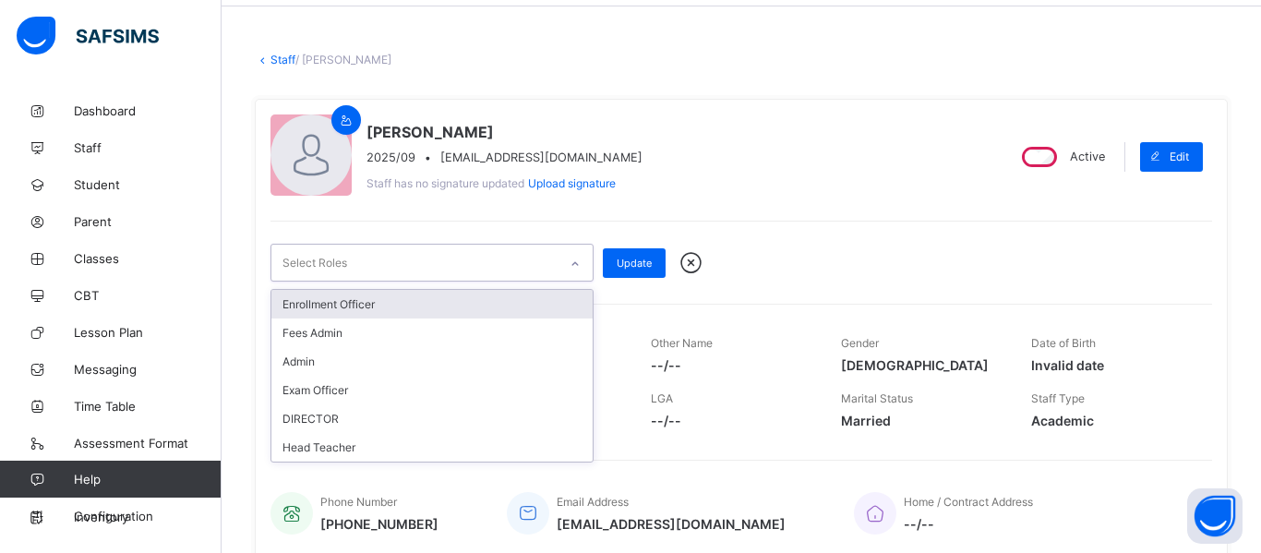
click at [825, 230] on div "option Exam Officer, deselected. option Enrollment Officer focused, 1 of 6. 6 r…" at bounding box center [742, 251] width 942 height 61
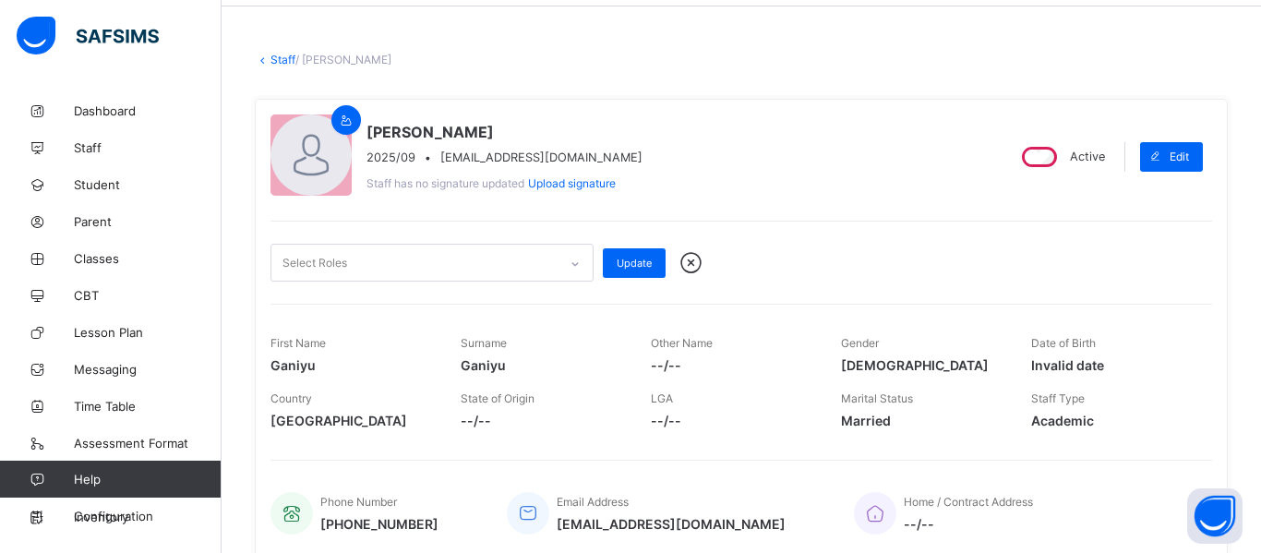
click at [687, 270] on icon at bounding box center [691, 263] width 32 height 28
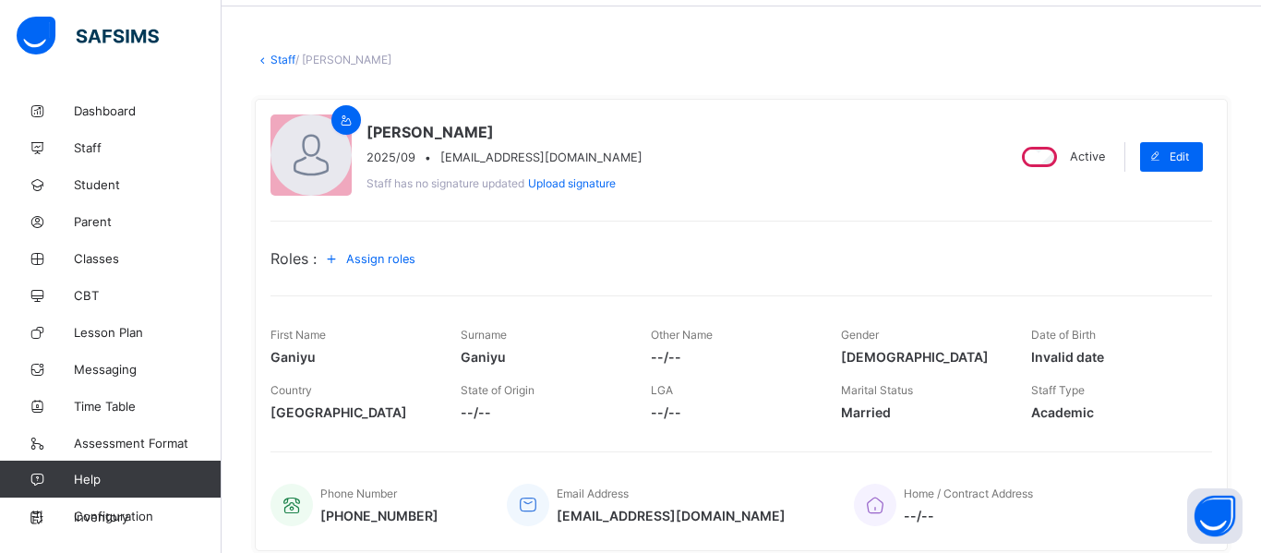
click at [687, 270] on div "Roles : Assign roles" at bounding box center [742, 259] width 942 height 30
